Goal: Task Accomplishment & Management: Manage account settings

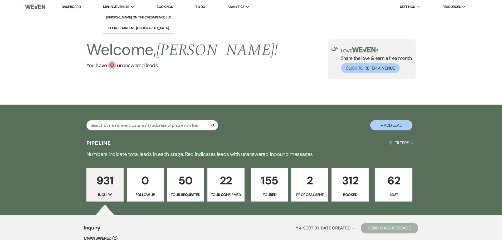
click at [132, 8] on div "Manage Venues Expand" at bounding box center [118, 6] width 31 height 5
click at [128, 26] on li "Secret Gardens [GEOGRAPHIC_DATA]" at bounding box center [138, 28] width 61 height 5
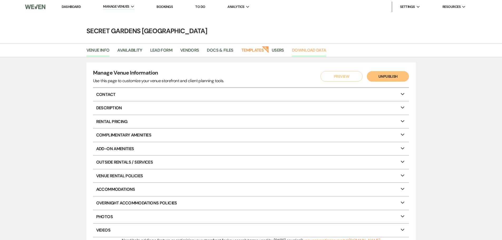
click at [320, 50] on link "Download Data" at bounding box center [309, 52] width 34 height 10
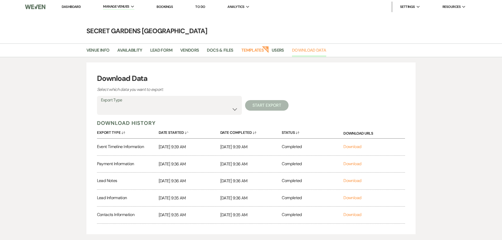
scroll to position [26, 0]
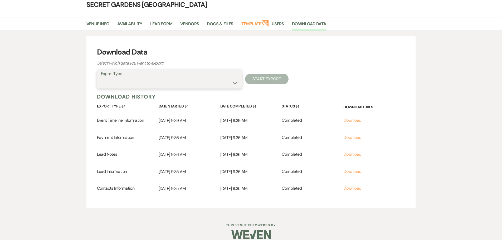
click at [198, 81] on select "Availability Calendar Information Category Templates Contacts Information Event…" at bounding box center [169, 83] width 137 height 10
click at [57, 99] on div "Download Data Select which data you want to export: Export Type Availability Ca…" at bounding box center [251, 122] width 502 height 182
click at [229, 82] on select "Availability Calendar Information Category Templates Contacts Information Event…" at bounding box center [169, 83] width 137 height 10
select select "timelineInfo"
click at [101, 78] on select "Availability Calendar Information Category Templates Contacts Information Event…" at bounding box center [169, 83] width 137 height 10
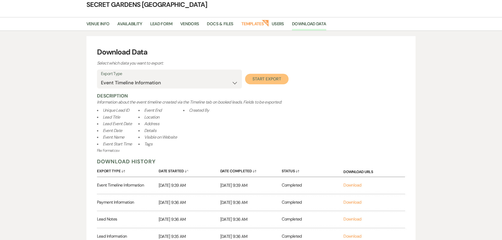
click at [270, 80] on button "Start Export" at bounding box center [266, 79] width 43 height 11
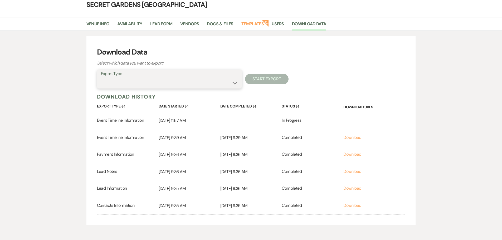
click at [232, 84] on select "Availability Calendar Information Category Templates Contacts Information Event…" at bounding box center [169, 83] width 137 height 10
select select "paymentInfo"
click at [101, 78] on select "Availability Calendar Information Category Templates Contacts Information Event…" at bounding box center [169, 83] width 137 height 10
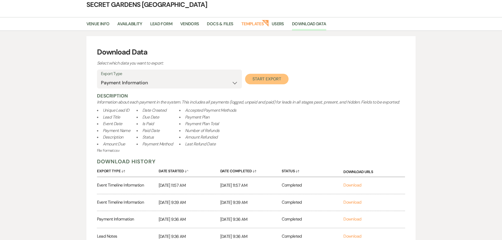
click at [279, 79] on button "Start Export" at bounding box center [266, 79] width 43 height 11
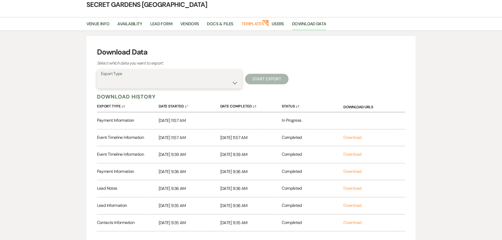
click at [194, 84] on select "Availability Calendar Information Category Templates Contacts Information Event…" at bounding box center [169, 83] width 137 height 10
select select "leadNotes"
click at [101, 78] on select "Availability Calendar Information Category Templates Contacts Information Event…" at bounding box center [169, 83] width 137 height 10
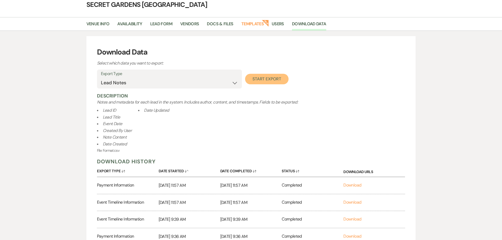
click at [268, 83] on button "Start Export" at bounding box center [266, 79] width 43 height 11
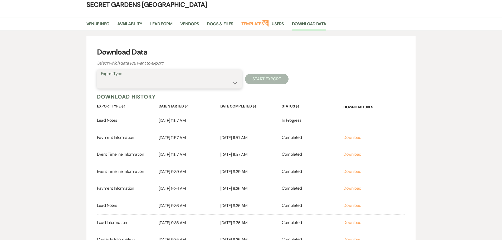
click at [192, 84] on select "Availability Calendar Information Category Templates Contacts Information Event…" at bounding box center [169, 83] width 137 height 10
select select "leadInfo"
click at [101, 78] on select "Availability Calendar Information Category Templates Contacts Information Event…" at bounding box center [169, 83] width 137 height 10
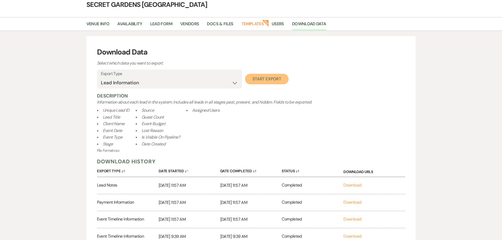
click at [271, 80] on button "Start Export" at bounding box center [266, 79] width 43 height 11
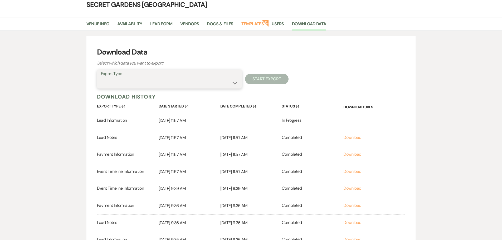
click at [183, 85] on select "Availability Calendar Information Category Templates Contacts Information Event…" at bounding box center [169, 83] width 137 height 10
select select "contactsInfo"
click at [101, 78] on select "Availability Calendar Information Category Templates Contacts Information Event…" at bounding box center [169, 83] width 137 height 10
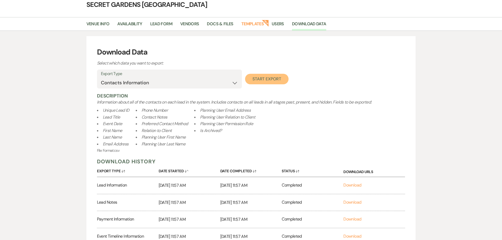
click at [258, 81] on button "Start Export" at bounding box center [266, 79] width 43 height 11
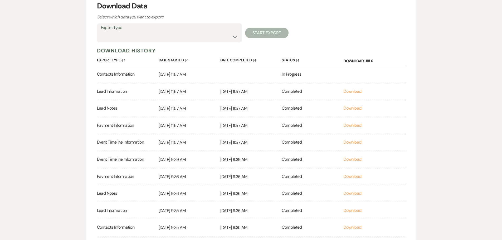
scroll to position [105, 0]
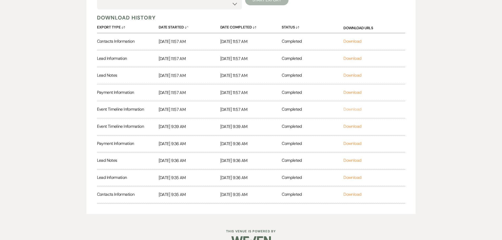
click at [351, 111] on link "Download" at bounding box center [352, 109] width 18 height 6
click at [352, 93] on link "Download" at bounding box center [352, 93] width 18 height 6
click at [354, 77] on link "Download" at bounding box center [352, 75] width 18 height 6
click at [356, 59] on link "Download" at bounding box center [352, 59] width 18 height 6
click at [358, 41] on link "Download" at bounding box center [352, 41] width 18 height 6
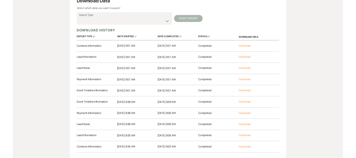
scroll to position [26, 0]
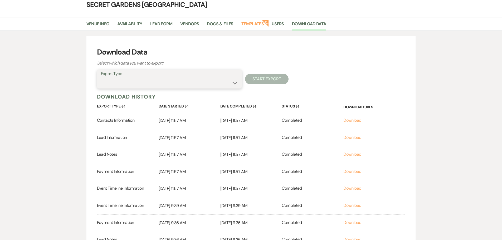
click at [175, 83] on select "Availability Calendar Information Category Templates Contacts Information Event…" at bounding box center [169, 83] width 137 height 10
select select "paymentInfo"
click at [101, 78] on select "Availability Calendar Information Category Templates Contacts Information Event…" at bounding box center [169, 83] width 137 height 10
